Goal: Check status: Check status

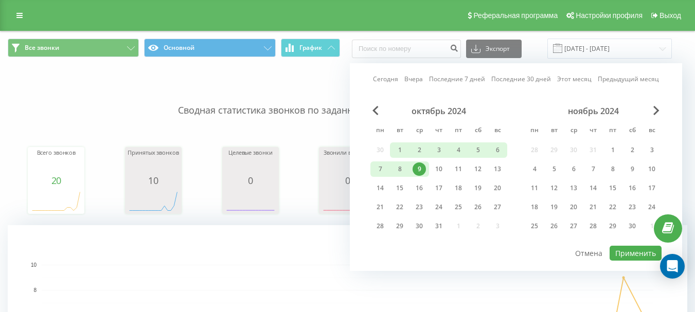
click at [658, 110] on span "Next Month" at bounding box center [657, 110] width 6 height 9
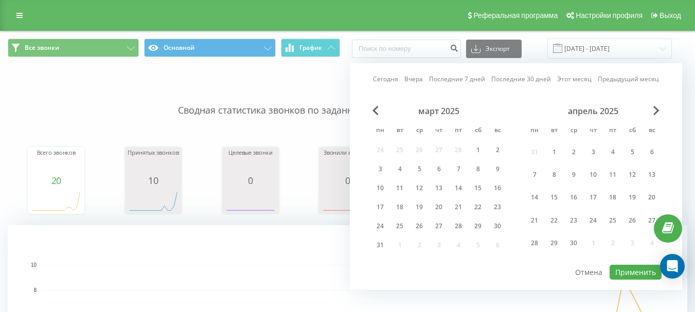
click at [658, 110] on span "В следующем месяце" at bounding box center [657, 110] width 6 height 9
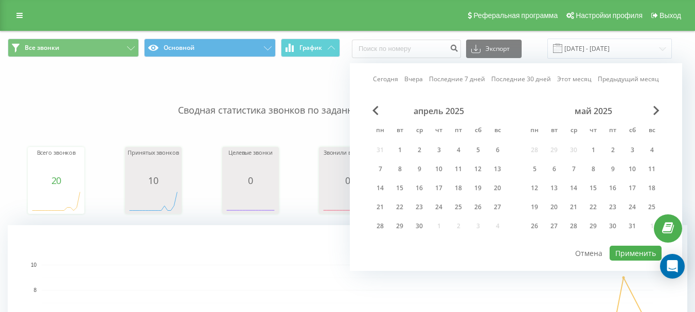
click at [658, 110] on span "В следующем месяце" at bounding box center [657, 110] width 6 height 9
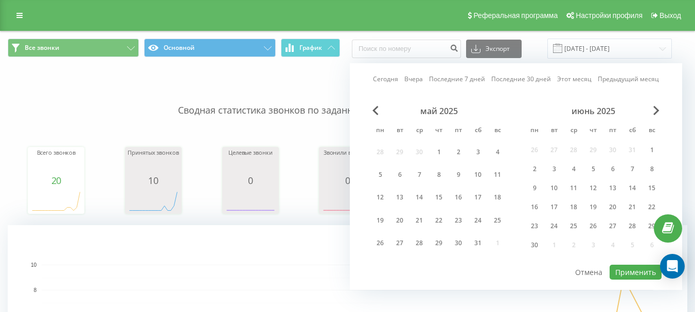
click at [658, 110] on span "В следующем месяце" at bounding box center [657, 110] width 6 height 9
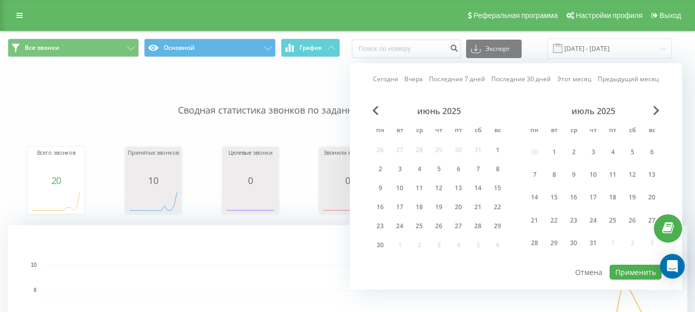
click at [658, 110] on span "В следующем месяце" at bounding box center [657, 110] width 6 height 9
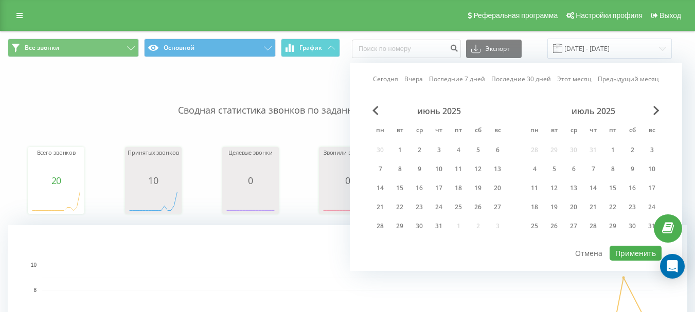
click at [658, 110] on span "В следующем месяце" at bounding box center [657, 110] width 6 height 9
click at [401, 209] on font "19" at bounding box center [399, 207] width 7 height 9
click at [630, 256] on font "Применить" at bounding box center [636, 254] width 41 height 10
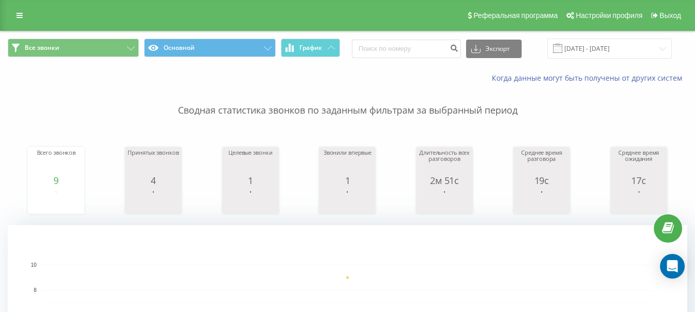
click at [379, 89] on p "Сводная статистика звонков по заданным фильтрам за выбранный период" at bounding box center [348, 100] width 680 height 34
click at [62, 45] on button "Все звонки" at bounding box center [73, 48] width 131 height 19
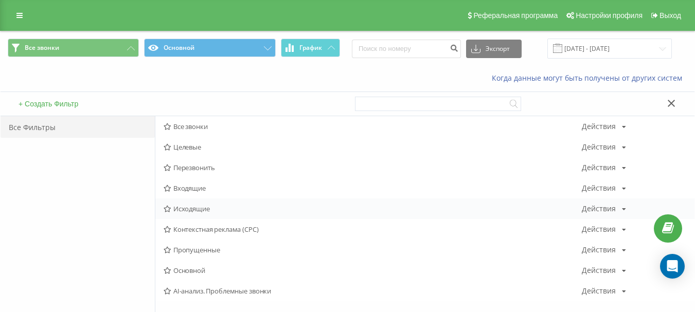
click at [194, 207] on font "Исходящие" at bounding box center [191, 208] width 37 height 9
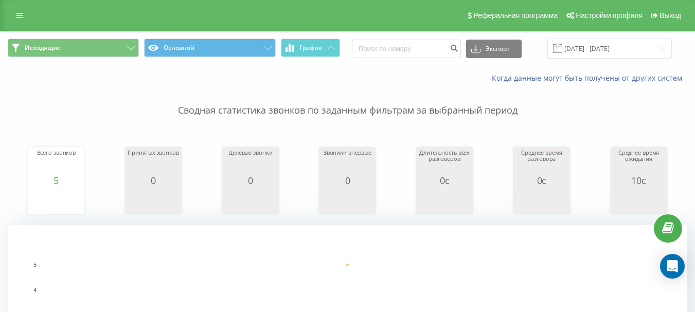
click at [587, 60] on div "Исходящие Основной График Экспорт .csv .xls .xlsx [DATE] - [DATE]" at bounding box center [348, 48] width 694 height 34
click at [589, 52] on input "[DATE] - [DATE]" at bounding box center [610, 49] width 125 height 20
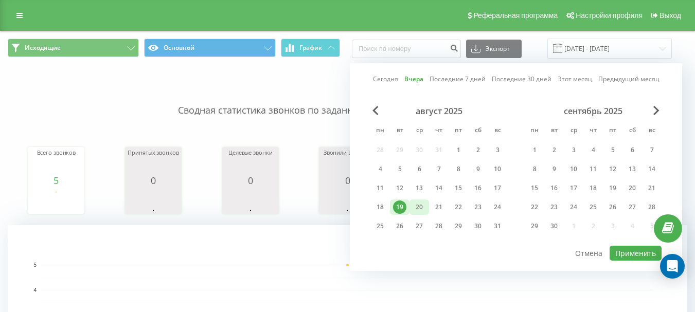
click at [416, 206] on font "20" at bounding box center [419, 207] width 7 height 9
click at [648, 250] on font "Применить" at bounding box center [636, 254] width 41 height 10
type input "[DATE] - [DATE]"
